Goal: Navigation & Orientation: Find specific page/section

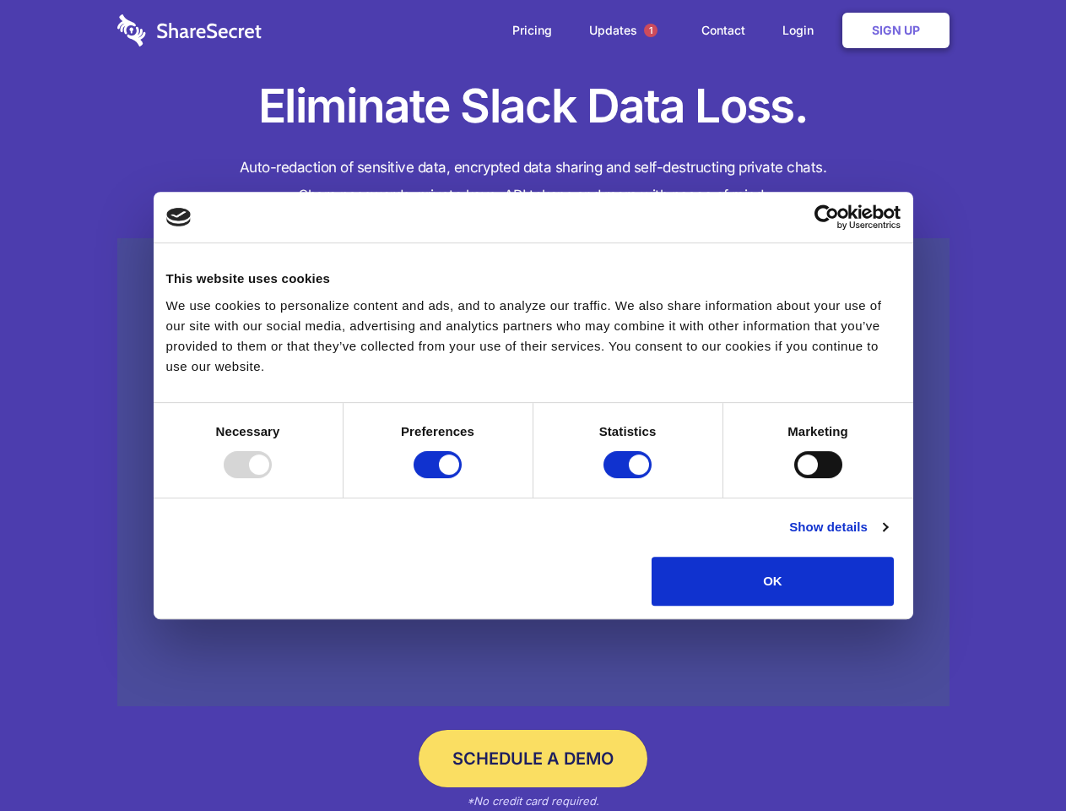
click at [272, 478] on div at bounding box center [248, 464] width 48 height 27
click at [462, 478] on input "Preferences" at bounding box center [438, 464] width 48 height 27
checkbox input "false"
click at [630, 478] on input "Statistics" at bounding box center [628, 464] width 48 height 27
checkbox input "false"
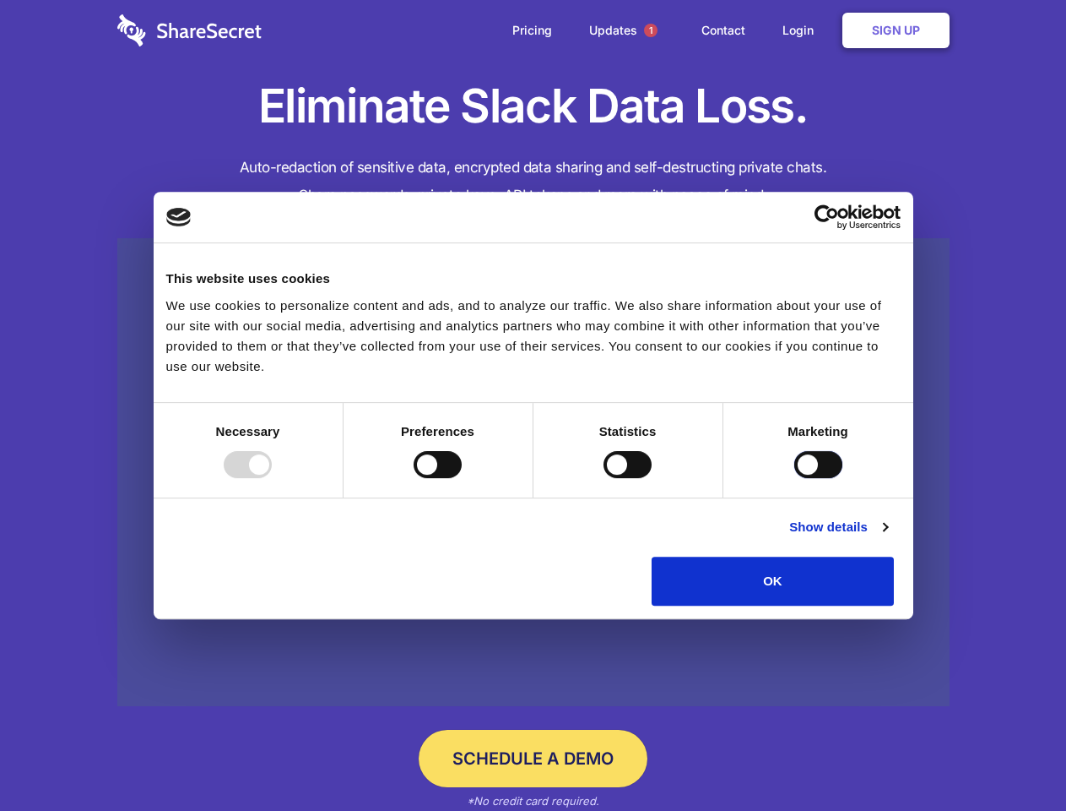
click at [795, 478] on input "Marketing" at bounding box center [819, 464] width 48 height 27
checkbox input "true"
click at [887, 537] on link "Show details" at bounding box center [838, 527] width 98 height 20
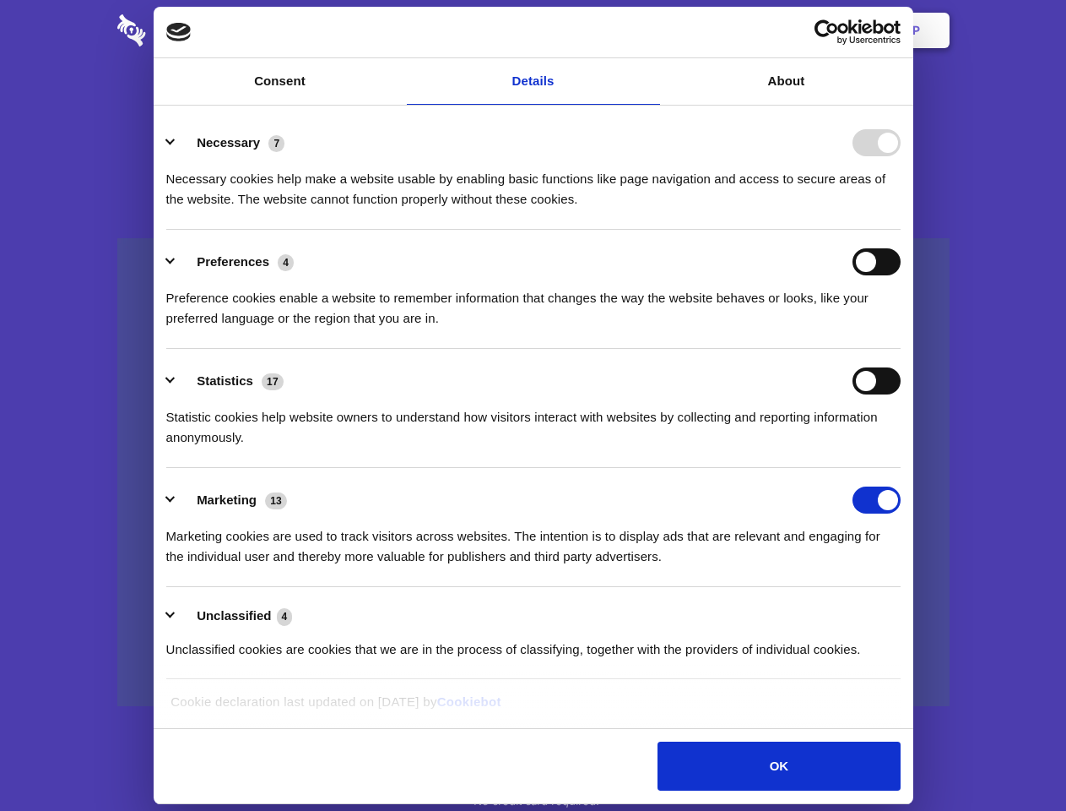
click at [901, 209] on div "Necessary cookies help make a website usable by enabling basic functions like p…" at bounding box center [533, 182] width 735 height 53
click at [650, 30] on span "1" at bounding box center [651, 31] width 14 height 14
